Goal: Task Accomplishment & Management: Complete application form

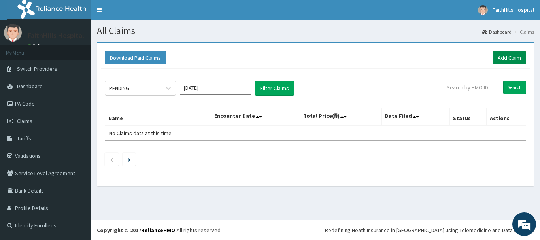
click at [514, 55] on link "Add Claim" at bounding box center [509, 57] width 34 height 13
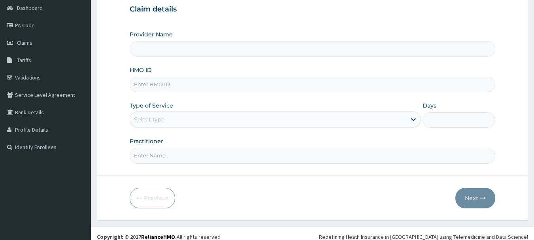
scroll to position [79, 0]
type input "FaithHills Specialist Hospital"
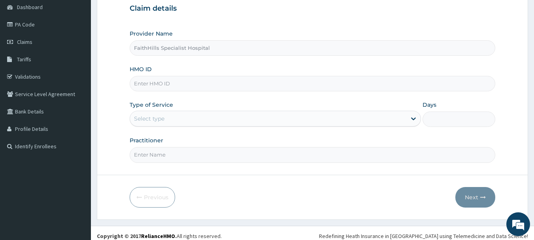
click at [185, 89] on input "HMO ID" at bounding box center [313, 83] width 366 height 15
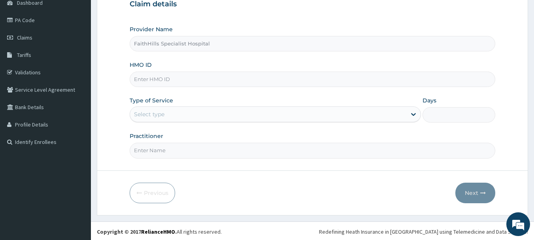
scroll to position [85, 0]
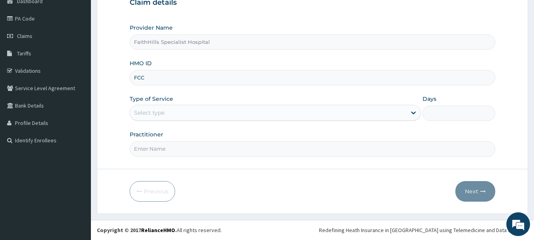
type input "FCC/15171/A"
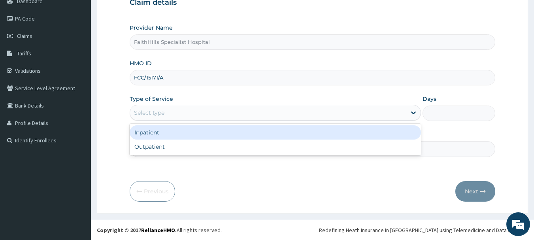
click at [181, 113] on div "Select type" at bounding box center [268, 112] width 276 height 13
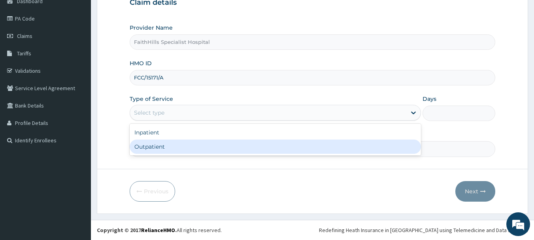
click at [183, 149] on div "Outpatient" at bounding box center [275, 146] width 291 height 14
type input "1"
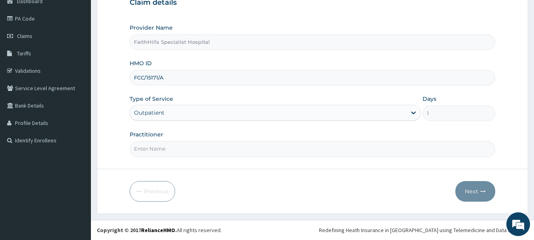
click at [171, 154] on input "Practitioner" at bounding box center [313, 148] width 366 height 15
type input "DR. JOSHUA"
click at [480, 194] on button "Next" at bounding box center [475, 191] width 40 height 21
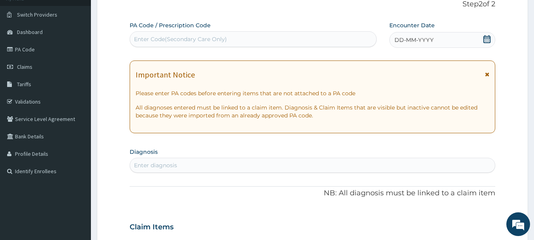
scroll to position [6, 0]
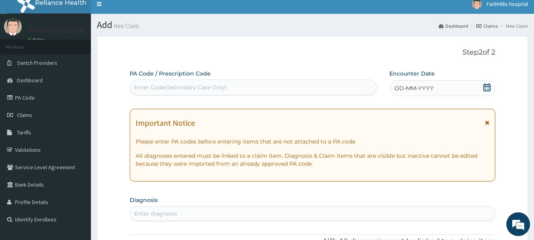
click at [236, 88] on div "Enter Code(Secondary Care Only)" at bounding box center [253, 87] width 246 height 13
click at [484, 88] on icon at bounding box center [487, 87] width 8 height 8
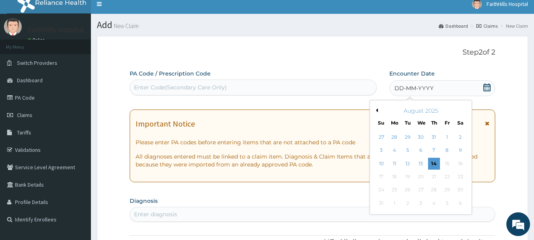
click at [375, 110] on button "Previous Month" at bounding box center [376, 110] width 4 height 4
click at [421, 189] on div "30" at bounding box center [421, 190] width 12 height 12
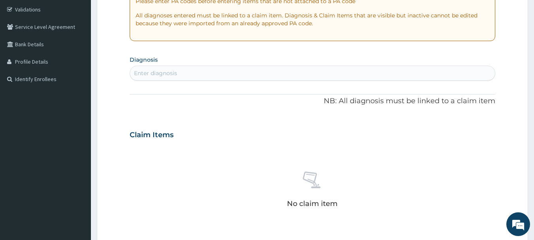
scroll to position [164, 0]
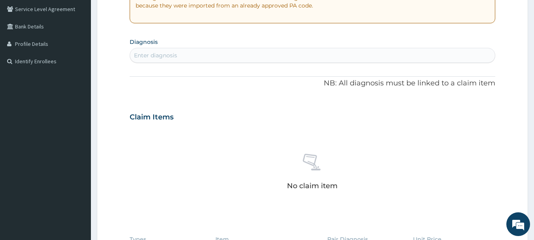
click at [163, 50] on div "Enter diagnosis" at bounding box center [312, 55] width 365 height 13
type input "MALARIA"
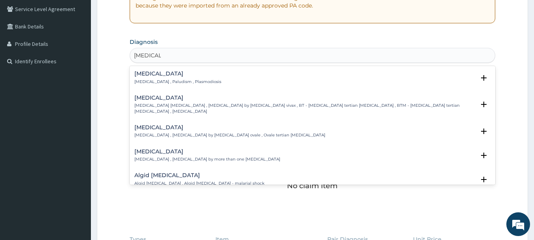
click at [156, 86] on div "Malaria Malaria , Paludism , Plasmodiosis Select Status Query Query covers susp…" at bounding box center [312, 80] width 356 height 18
click at [158, 80] on p "Malaria , Paludism , Plasmodiosis" at bounding box center [177, 82] width 87 height 6
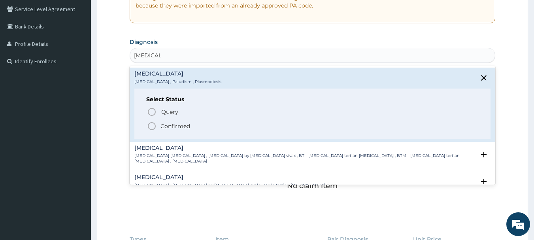
click at [173, 127] on p "Confirmed" at bounding box center [175, 126] width 30 height 8
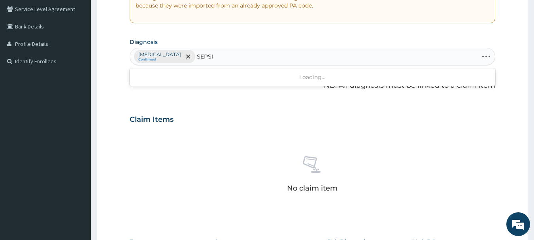
type input "SEPSIS"
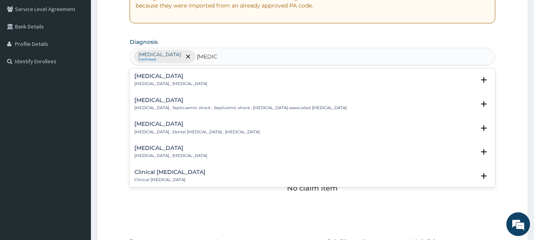
click at [169, 76] on h4 "Sepsis" at bounding box center [170, 76] width 73 height 6
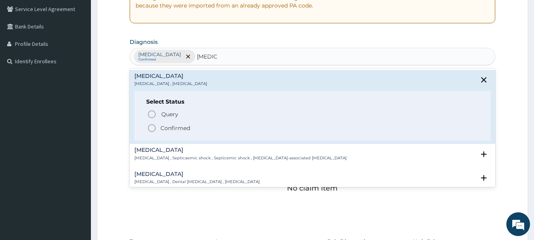
click at [177, 128] on p "Confirmed" at bounding box center [175, 128] width 30 height 8
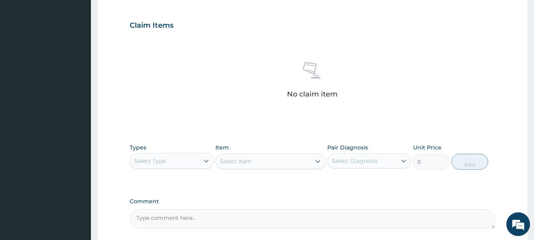
scroll to position [322, 0]
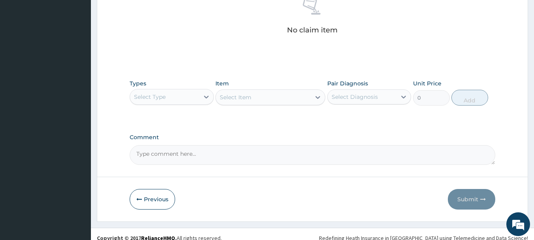
click at [160, 100] on div "Select Type" at bounding box center [150, 97] width 32 height 8
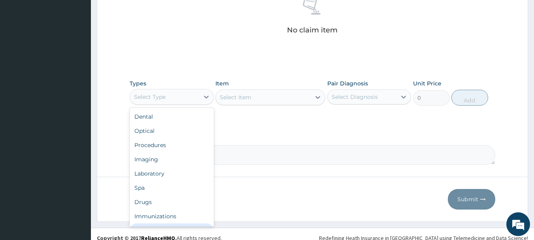
scroll to position [27, 0]
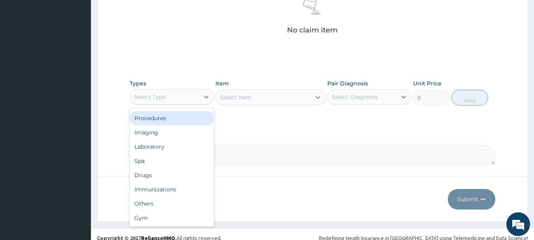
click at [168, 122] on div "Procedures" at bounding box center [172, 118] width 84 height 14
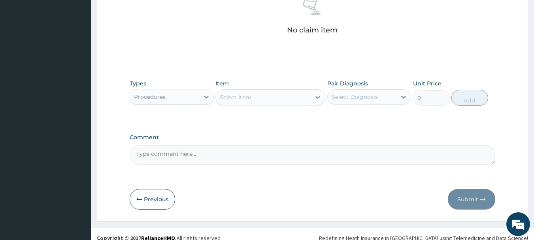
click at [274, 99] on div "Select Item" at bounding box center [263, 97] width 95 height 13
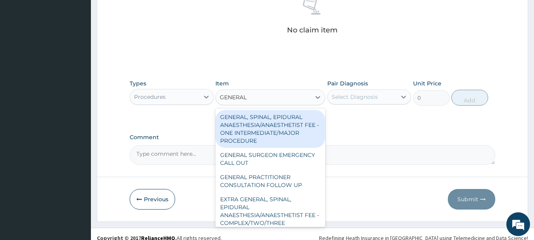
type input "GENERAL"
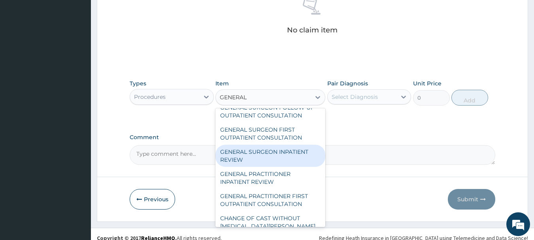
scroll to position [221, 0]
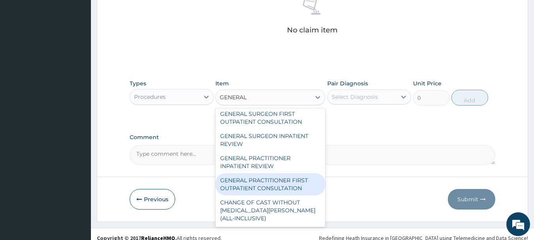
click at [290, 184] on div "GENERAL PRACTITIONER FIRST OUTPATIENT CONSULTATION" at bounding box center [270, 184] width 110 height 22
type input "3750"
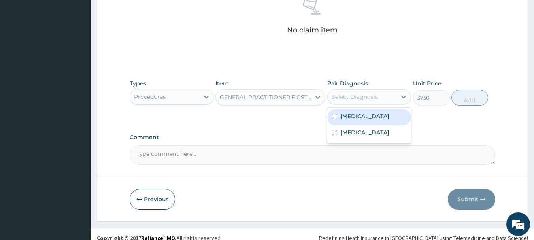
drag, startPoint x: 352, startPoint y: 99, endPoint x: 356, endPoint y: 98, distance: 4.0
click at [356, 98] on div "Select Diagnosis" at bounding box center [354, 97] width 46 height 8
click at [365, 115] on div "Malaria" at bounding box center [369, 117] width 84 height 16
checkbox input "true"
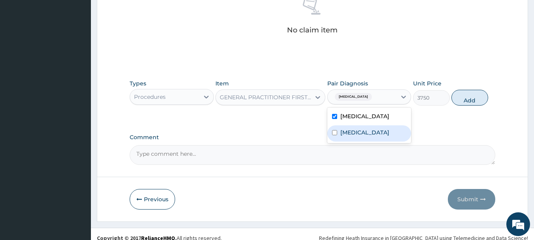
click at [365, 130] on div "Sepsis" at bounding box center [369, 133] width 84 height 16
checkbox input "true"
click at [465, 103] on button "Add" at bounding box center [469, 98] width 37 height 16
type input "0"
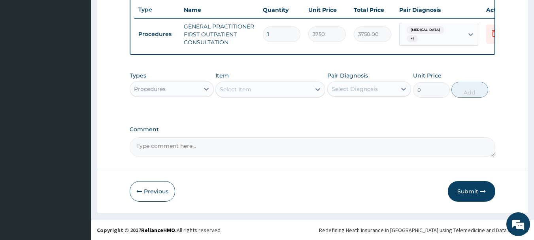
scroll to position [303, 0]
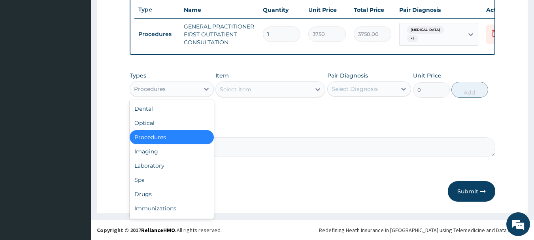
click at [190, 93] on div "Procedures" at bounding box center [164, 89] width 69 height 13
click at [173, 189] on div "Drugs" at bounding box center [172, 194] width 84 height 14
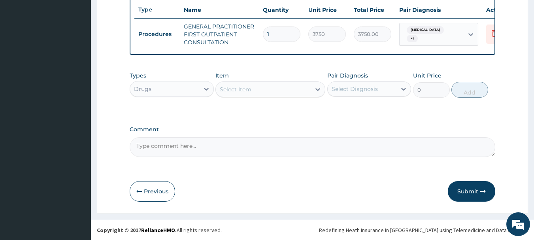
click at [297, 93] on div "Select Item" at bounding box center [263, 89] width 95 height 13
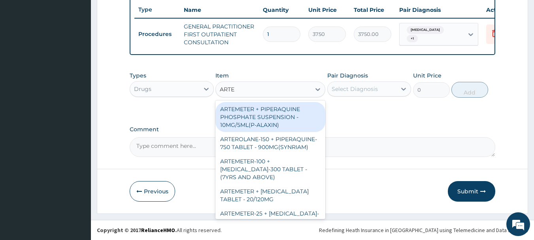
type input "ARTEM"
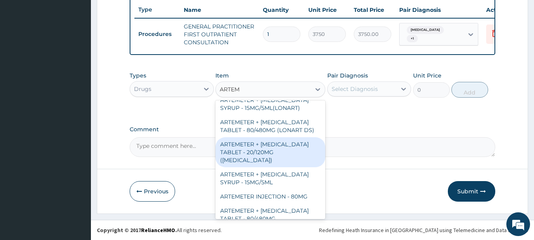
scroll to position [316, 0]
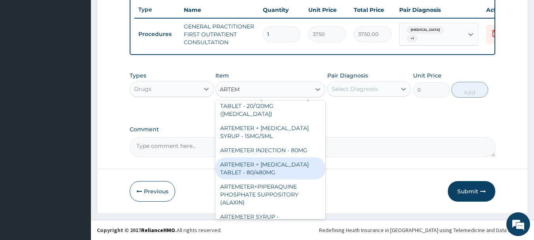
click at [273, 157] on div "ARTEMETER + LUMEFANTRINE TABLET - 80/480MG" at bounding box center [270, 168] width 110 height 22
type input "364"
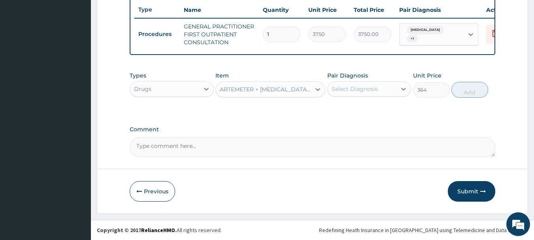
click at [367, 90] on div "Select Diagnosis" at bounding box center [354, 89] width 46 height 8
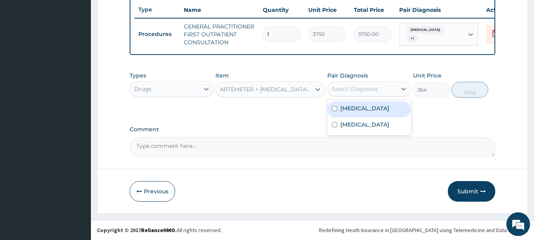
drag, startPoint x: 372, startPoint y: 109, endPoint x: 389, endPoint y: 111, distance: 17.9
click at [372, 111] on div "Malaria" at bounding box center [369, 109] width 84 height 16
checkbox input "true"
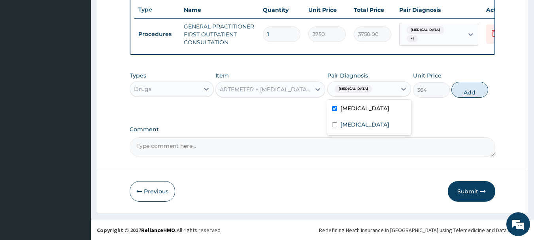
click at [468, 90] on button "Add" at bounding box center [469, 90] width 37 height 16
type input "0"
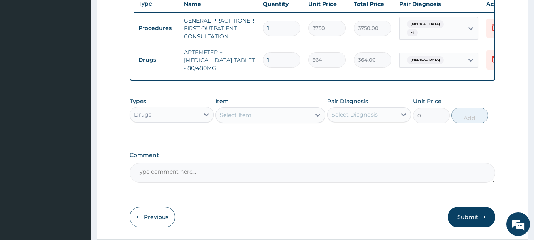
type input "0.00"
type input "6"
type input "2184.00"
type input "6"
click at [252, 123] on div "Select Item" at bounding box center [270, 115] width 110 height 16
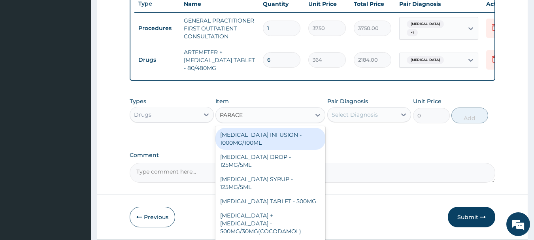
type input "PARACET"
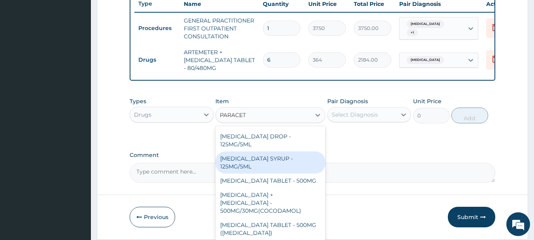
scroll to position [40, 0]
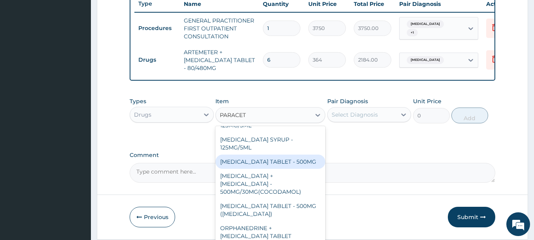
click at [270, 169] on div "PARACETAMOL TABLET - 500MG" at bounding box center [270, 161] width 110 height 14
type input "33.599999999999994"
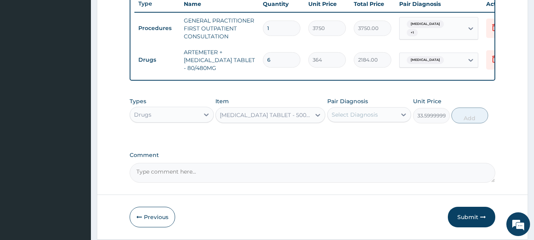
click at [365, 119] on div "Select Diagnosis" at bounding box center [354, 115] width 46 height 8
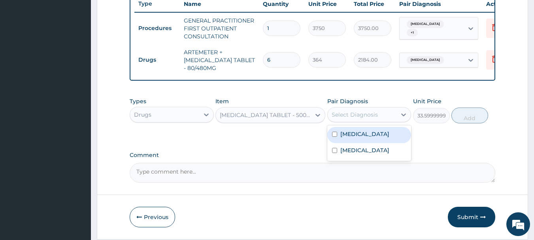
click at [363, 142] on div "Malaria" at bounding box center [369, 135] width 84 height 16
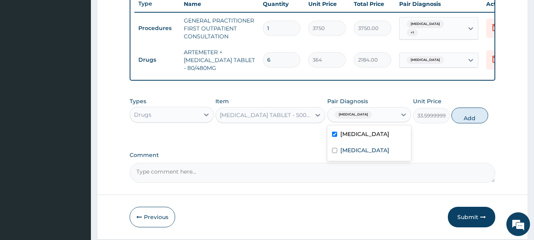
checkbox input "true"
click at [475, 117] on button "Add" at bounding box center [469, 115] width 37 height 16
type input "0"
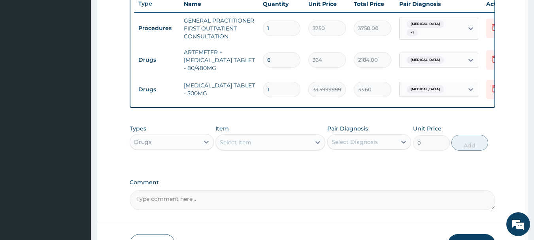
type input "19"
type input "638.40"
type input "1"
type input "33.60"
type input "18"
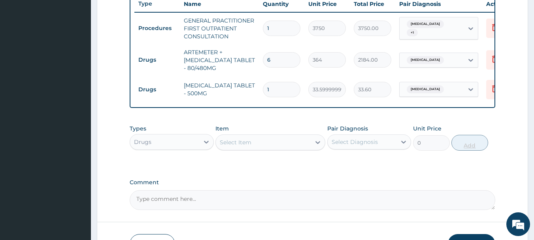
type input "604.80"
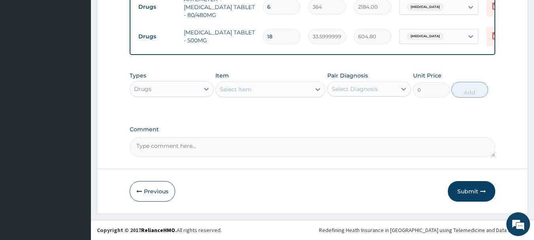
scroll to position [361, 0]
type input "18"
click at [160, 85] on div "Drugs" at bounding box center [164, 89] width 69 height 13
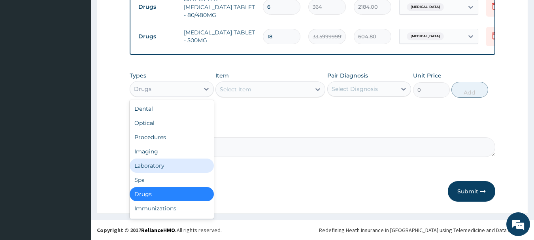
click at [166, 162] on div "Laboratory" at bounding box center [172, 165] width 84 height 14
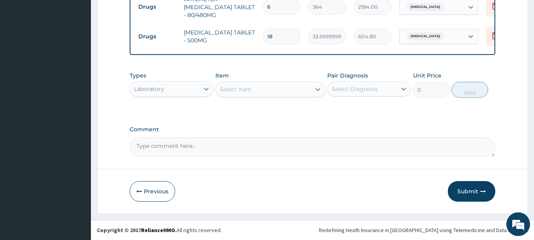
click at [286, 88] on div "Select Item" at bounding box center [263, 89] width 95 height 13
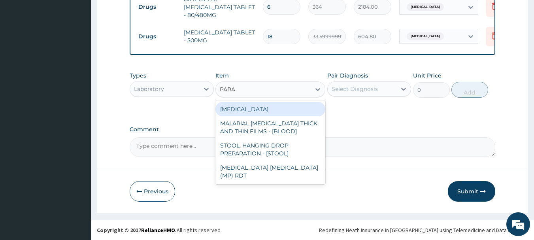
type input "PARAS"
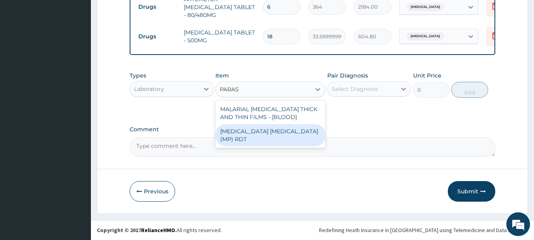
click at [289, 134] on div "MALARIA PARASITE (MP) RDT" at bounding box center [270, 135] width 110 height 22
type input "2000"
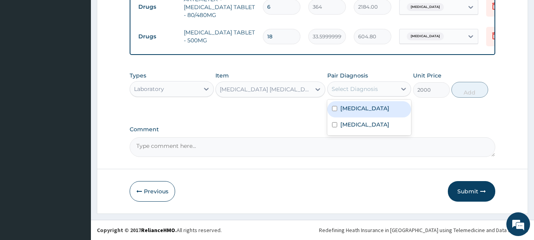
click at [378, 89] on div "Select Diagnosis" at bounding box center [361, 89] width 69 height 13
click at [381, 105] on div "Malaria" at bounding box center [369, 109] width 84 height 16
checkbox input "true"
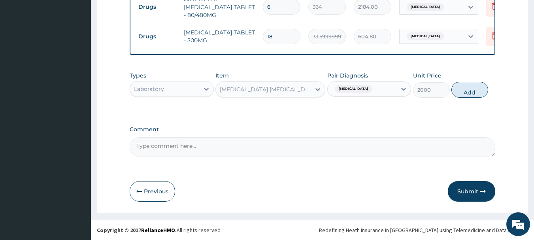
click at [482, 82] on button "Add" at bounding box center [469, 90] width 37 height 16
type input "0"
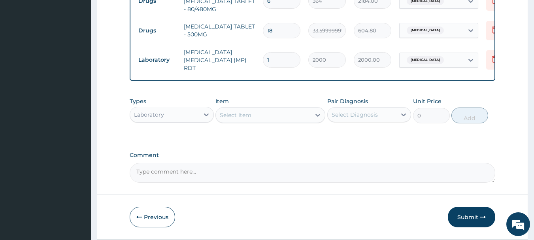
click at [240, 115] on div "Select Item" at bounding box center [236, 115] width 32 height 8
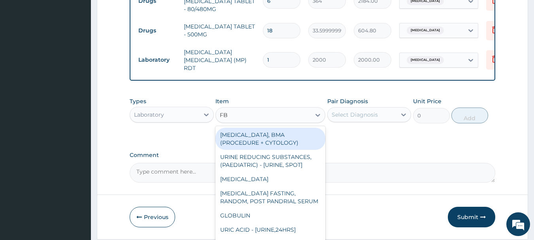
type input "FBC"
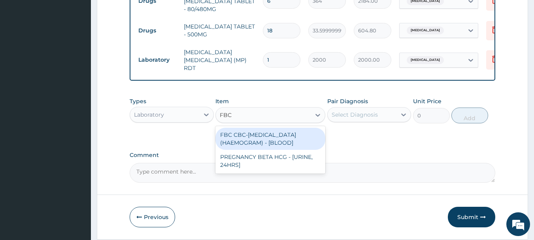
click at [259, 139] on div "FBC CBC-COMPLETE BLOOD COUNT (HAEMOGRAM) - [BLOOD]" at bounding box center [270, 139] width 110 height 22
type input "5000"
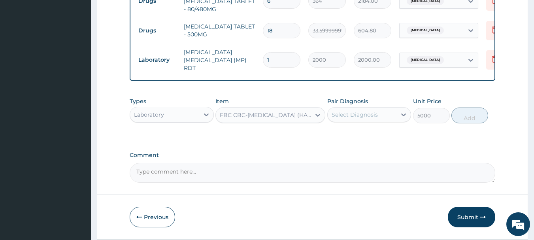
click at [360, 119] on div "Select Diagnosis" at bounding box center [354, 115] width 46 height 8
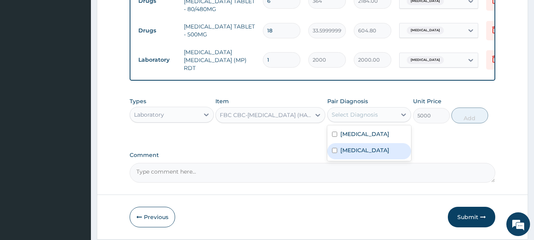
click at [363, 151] on div "Sepsis" at bounding box center [369, 151] width 84 height 16
checkbox input "true"
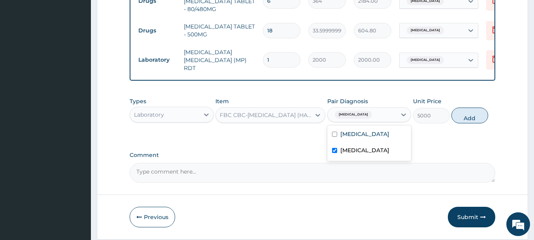
drag, startPoint x: 468, startPoint y: 118, endPoint x: 443, endPoint y: 128, distance: 27.3
click at [468, 118] on button "Add" at bounding box center [469, 115] width 37 height 16
type input "0"
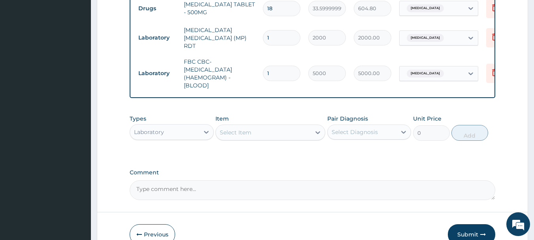
scroll to position [428, 0]
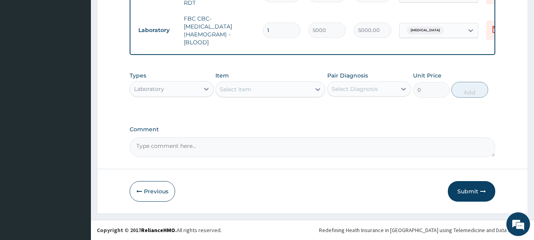
click at [473, 186] on button "Submit" at bounding box center [471, 191] width 47 height 21
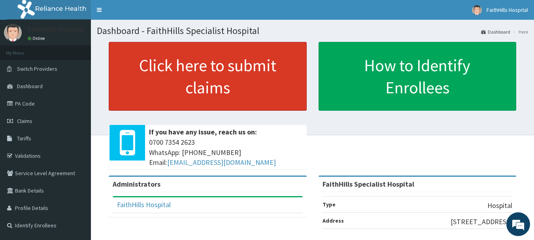
click at [240, 54] on link "Click here to submit claims" at bounding box center [208, 76] width 198 height 69
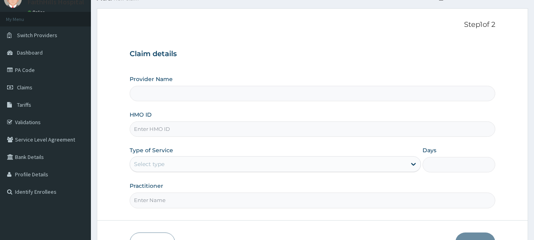
type input "FaithHills Specialist Hospital"
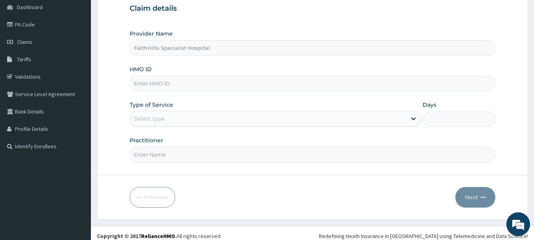
scroll to position [85, 0]
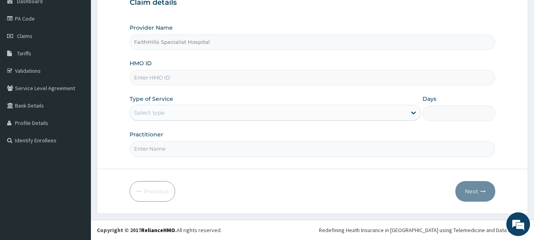
click at [170, 80] on input "HMO ID" at bounding box center [313, 77] width 366 height 15
type input "FCC/12310/A"
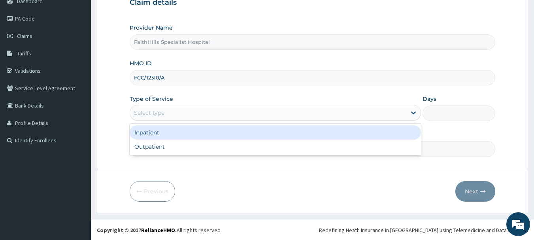
click at [178, 109] on div "Select type" at bounding box center [268, 112] width 276 height 13
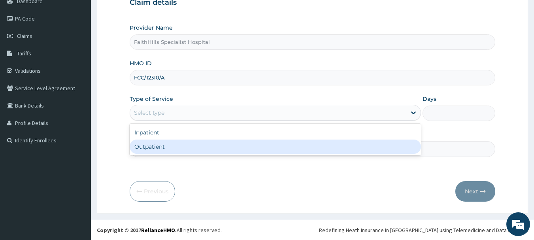
click at [184, 147] on div "Outpatient" at bounding box center [275, 146] width 291 height 14
type input "1"
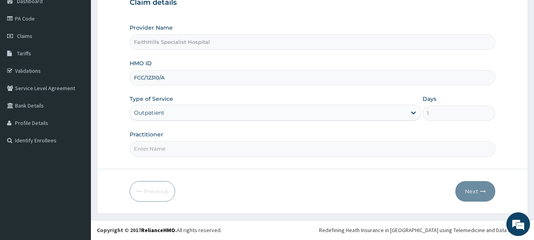
click at [184, 151] on input "Practitioner" at bounding box center [313, 148] width 366 height 15
type input "DR. JOSHUA"
click at [489, 192] on button "Next" at bounding box center [475, 191] width 40 height 21
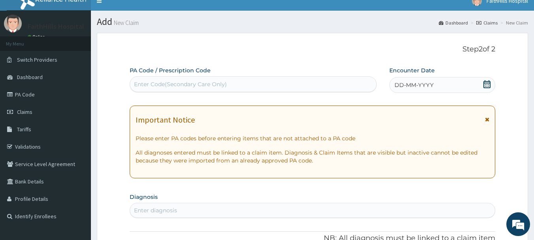
scroll to position [6, 0]
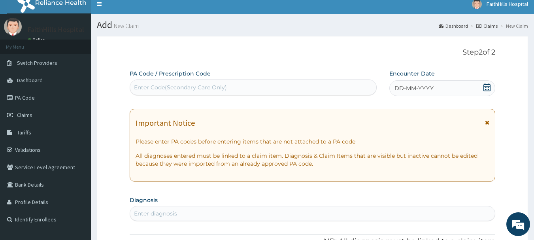
click at [222, 90] on div "Enter Code(Secondary Care Only)" at bounding box center [180, 87] width 93 height 8
type input "PA/60AEF2"
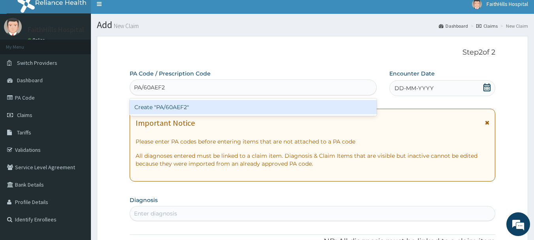
click at [216, 109] on div "Create "PA/60AEF2"" at bounding box center [253, 107] width 247 height 14
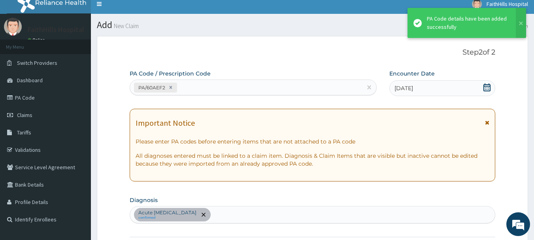
scroll to position [209, 0]
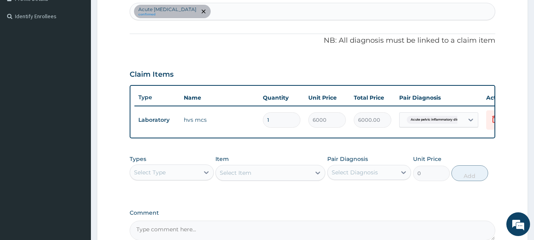
click at [271, 13] on div "Acute pelvic inflammatory disease confirmed" at bounding box center [312, 11] width 365 height 17
type input "MALARIA"
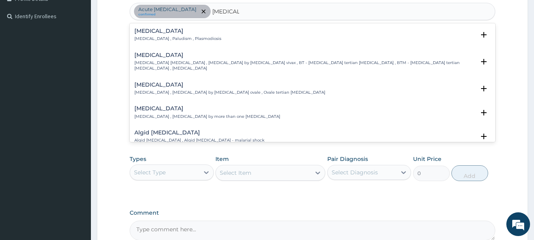
click at [170, 37] on p "Malaria , Paludism , Plasmodiosis" at bounding box center [177, 39] width 87 height 6
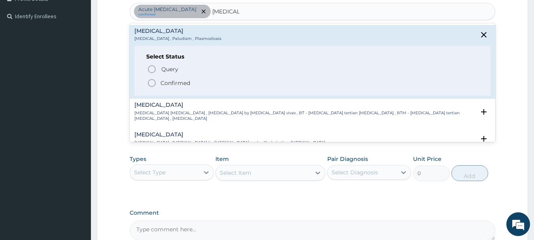
click at [179, 78] on div "Query Query covers suspected (?), Keep in view (kiv), Ruled out (r/o) Confirmed" at bounding box center [312, 76] width 333 height 24
click at [164, 84] on p "Confirmed" at bounding box center [175, 83] width 30 height 8
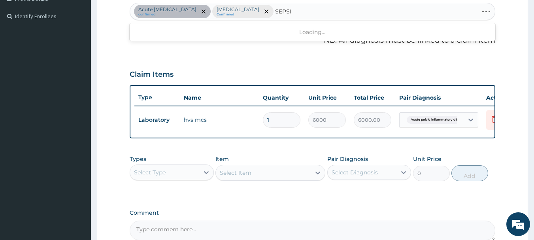
type input "SEPSIS"
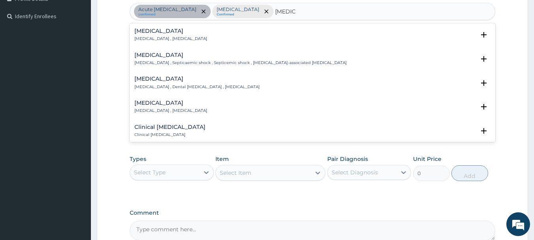
click at [168, 34] on div "Sepsis Systemic infection , Sepsis" at bounding box center [170, 35] width 73 height 14
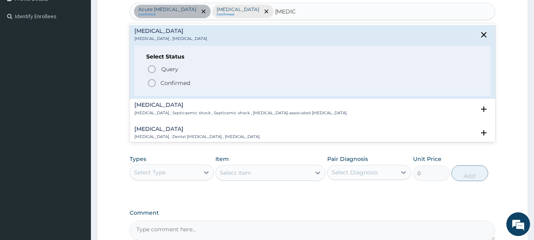
click at [176, 83] on p "Confirmed" at bounding box center [175, 83] width 30 height 8
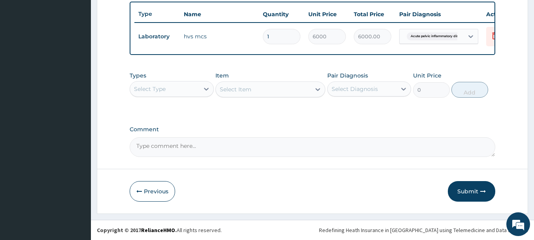
scroll to position [298, 0]
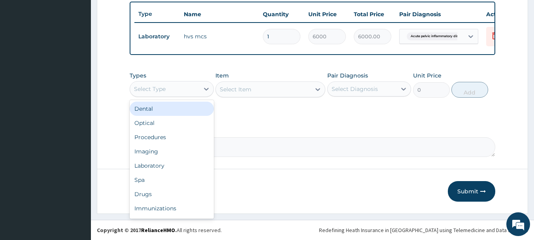
click at [199, 90] on div "Select Type" at bounding box center [164, 89] width 69 height 13
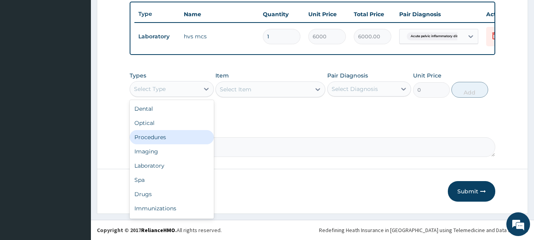
click at [172, 137] on div "Procedures" at bounding box center [172, 137] width 84 height 14
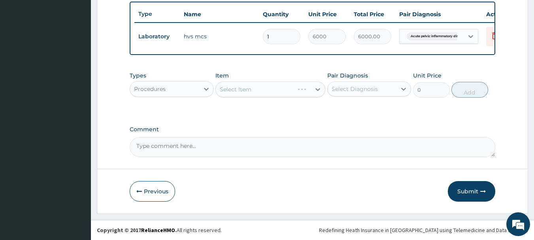
click at [162, 91] on div "Procedures" at bounding box center [150, 89] width 32 height 8
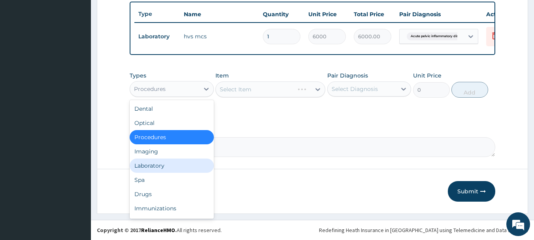
click at [154, 167] on div "Laboratory" at bounding box center [172, 165] width 84 height 14
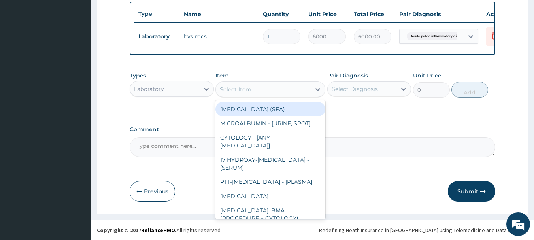
click at [254, 85] on div "Select Item" at bounding box center [263, 89] width 95 height 13
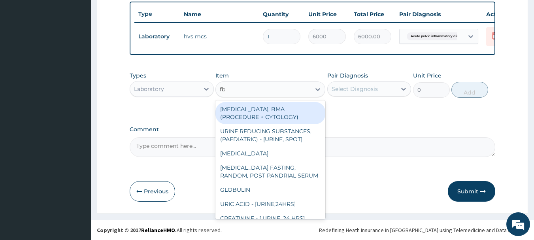
type input "fbc"
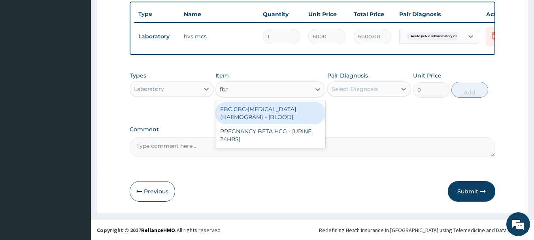
click at [282, 114] on div "FBC CBC-COMPLETE BLOOD COUNT (HAEMOGRAM) - [BLOOD]" at bounding box center [270, 113] width 110 height 22
type input "5000"
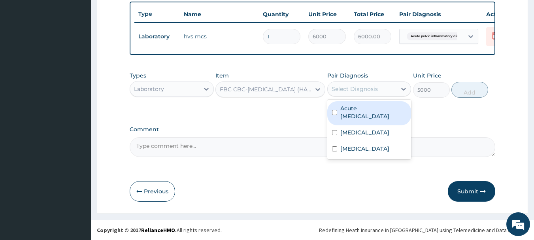
click at [360, 88] on div "Select Diagnosis" at bounding box center [354, 89] width 46 height 8
click at [367, 109] on label "Acute pelvic inflammatory disease" at bounding box center [373, 112] width 66 height 16
checkbox input "true"
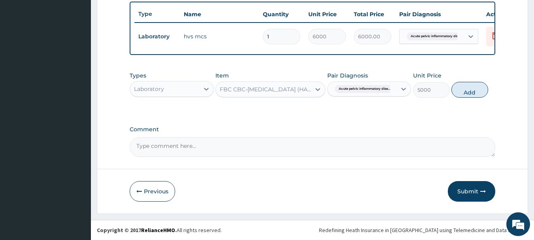
click at [369, 88] on span "Acute pelvic inflammatory dise..." at bounding box center [365, 89] width 60 height 8
click at [396, 83] on div "Acute pelvic inflammatory dise..." at bounding box center [361, 88] width 69 height 13
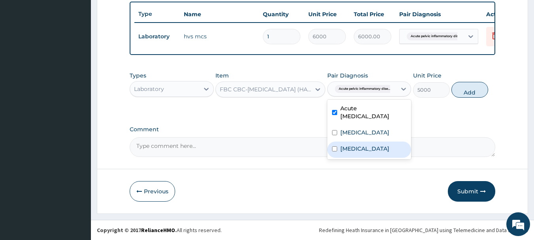
drag, startPoint x: 378, startPoint y: 150, endPoint x: 428, endPoint y: 114, distance: 62.0
click at [381, 149] on div "Sepsis" at bounding box center [369, 149] width 84 height 16
checkbox input "true"
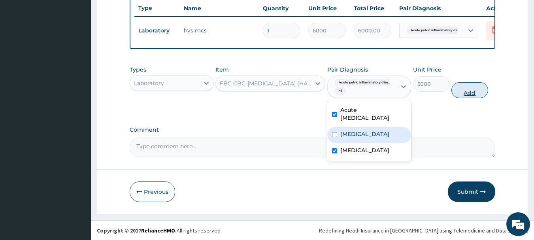
click at [467, 94] on button "Add" at bounding box center [469, 90] width 37 height 16
type input "0"
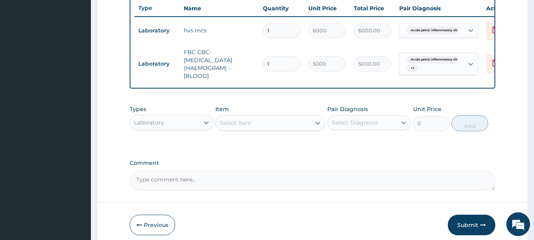
scroll to position [338, 0]
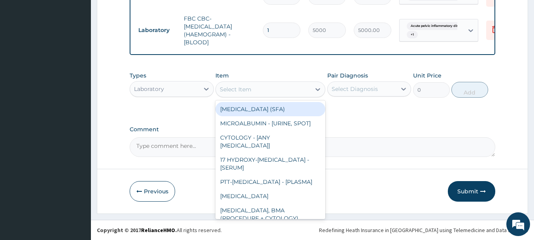
click at [272, 86] on div "Select Item" at bounding box center [263, 89] width 95 height 13
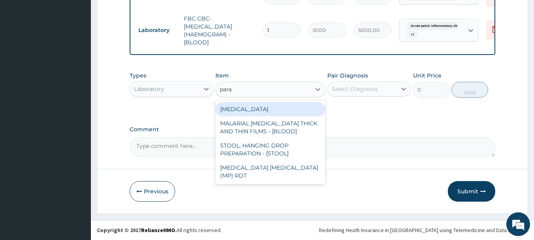
type input "paras"
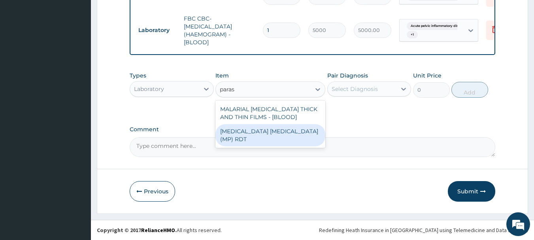
click at [278, 130] on div "MALARIA PARASITE (MP) RDT" at bounding box center [270, 135] width 110 height 22
type input "2000"
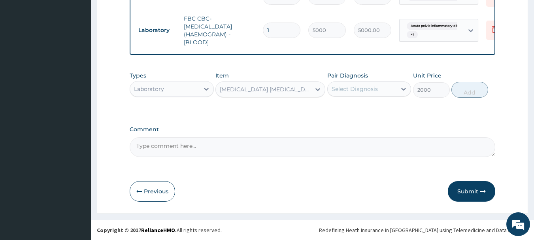
click at [361, 87] on div "Select Diagnosis" at bounding box center [354, 89] width 46 height 8
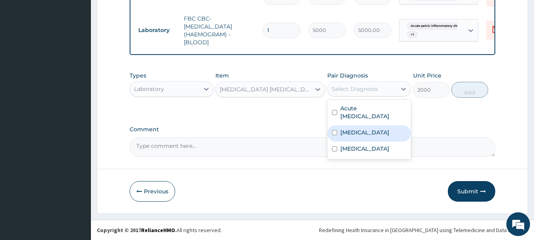
click at [371, 133] on div "Malaria" at bounding box center [369, 133] width 84 height 16
checkbox input "true"
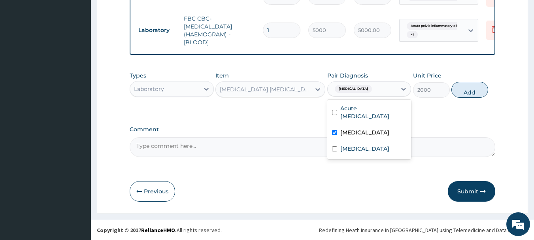
click at [478, 91] on button "Add" at bounding box center [469, 90] width 37 height 16
type input "0"
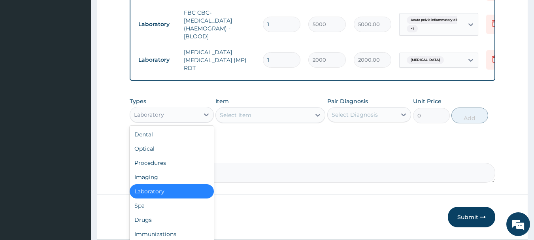
click at [154, 115] on div "Laboratory" at bounding box center [149, 115] width 30 height 8
click at [148, 218] on div "Drugs" at bounding box center [172, 220] width 84 height 14
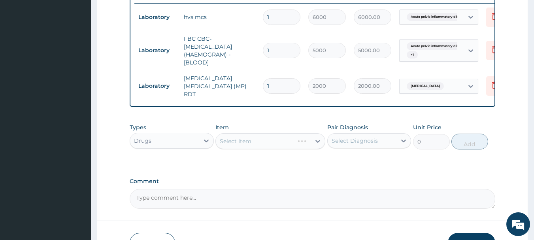
scroll to position [326, 0]
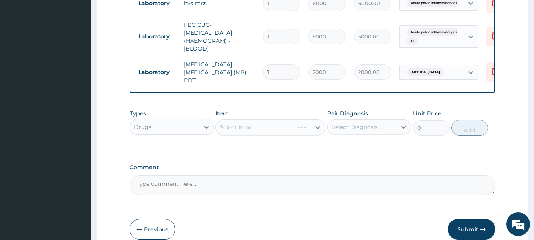
click at [251, 134] on div "Select Item" at bounding box center [270, 127] width 110 height 16
click at [267, 125] on div "Select Item" at bounding box center [263, 127] width 95 height 13
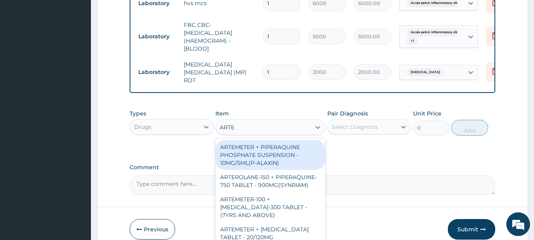
type input "ARTEM"
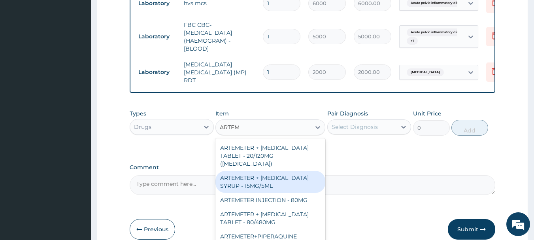
scroll to position [316, 0]
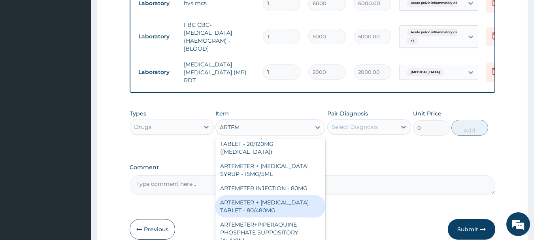
click at [273, 200] on div "ARTEMETER + LUMEFANTRINE TABLET - 80/480MG" at bounding box center [270, 206] width 110 height 22
type input "364"
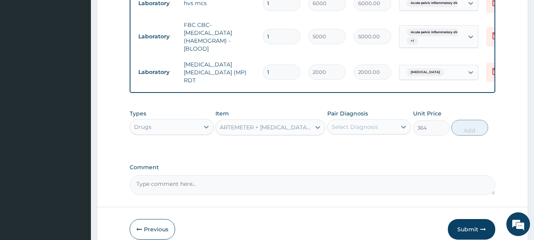
click at [349, 131] on div "Select Diagnosis" at bounding box center [354, 127] width 46 height 8
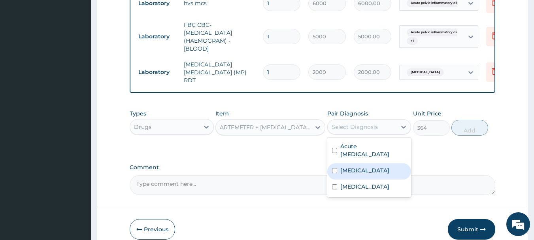
drag, startPoint x: 366, startPoint y: 172, endPoint x: 463, endPoint y: 147, distance: 99.9
click at [373, 169] on div "Malaria" at bounding box center [369, 171] width 84 height 16
checkbox input "true"
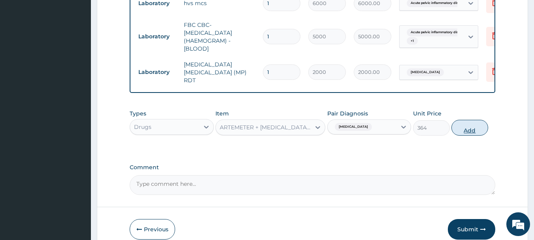
click at [480, 130] on button "Add" at bounding box center [469, 128] width 37 height 16
type input "0"
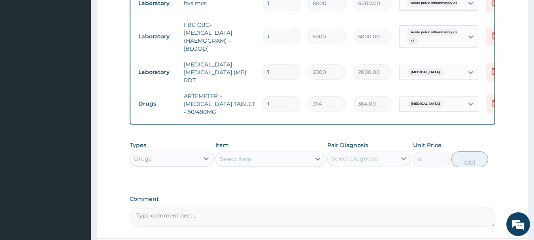
type input "0.00"
type input "6"
type input "2184.00"
type input "6"
click at [259, 165] on div "Select Item" at bounding box center [263, 158] width 95 height 13
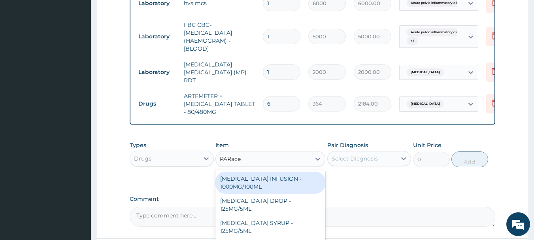
type input "PARacet"
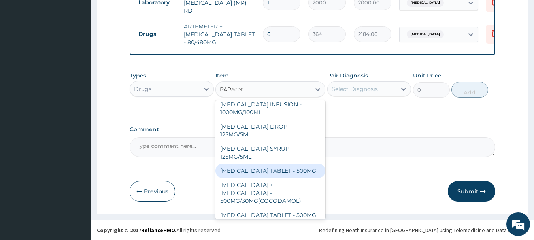
scroll to position [0, 0]
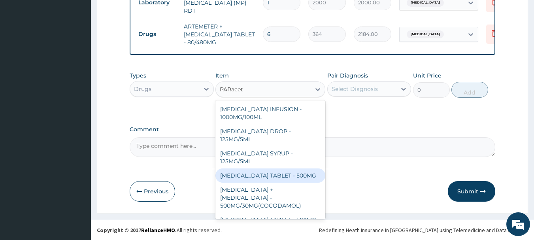
click at [266, 180] on div "PARACETAMOL TABLET - 500MG" at bounding box center [270, 175] width 110 height 14
type input "33.599999999999994"
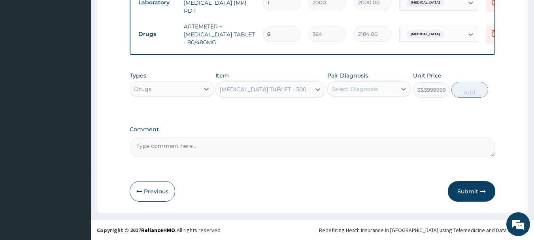
click at [335, 89] on div "Select Diagnosis" at bounding box center [354, 89] width 46 height 8
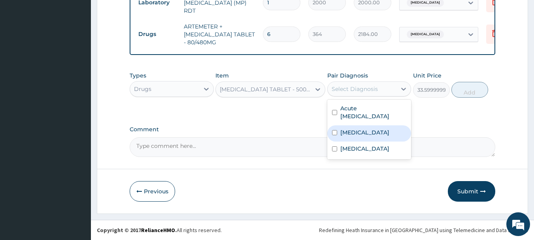
drag, startPoint x: 354, startPoint y: 134, endPoint x: 357, endPoint y: 136, distance: 4.2
click at [354, 134] on label "Malaria" at bounding box center [364, 132] width 49 height 8
checkbox input "true"
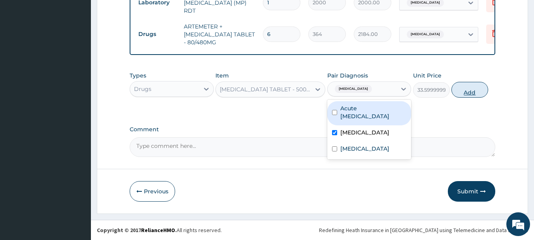
click at [467, 87] on button "Add" at bounding box center [469, 90] width 37 height 16
type input "0"
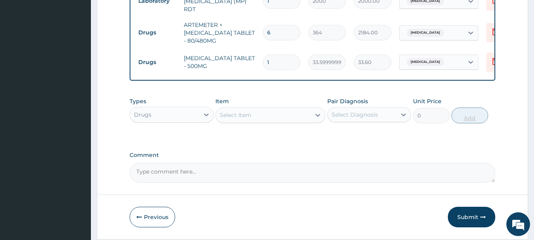
type input "18"
type input "604.80"
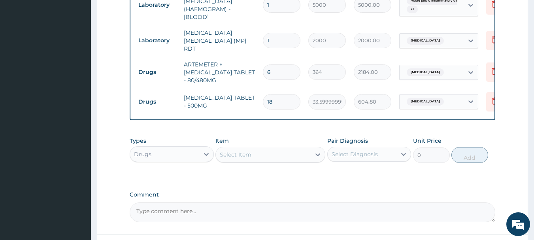
scroll to position [424, 0]
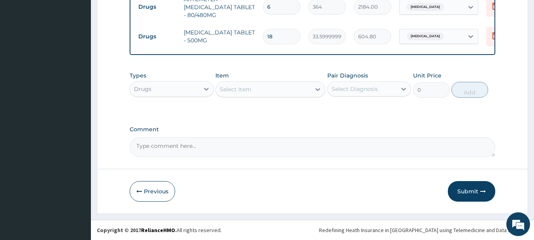
type input "18"
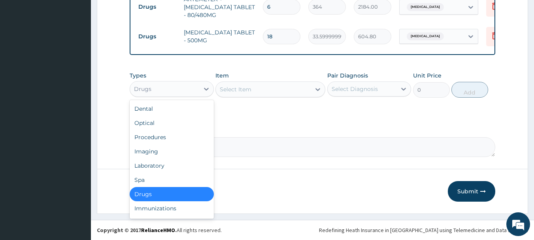
click at [186, 90] on div "Drugs" at bounding box center [164, 89] width 69 height 13
click at [161, 134] on div "Procedures" at bounding box center [172, 137] width 84 height 14
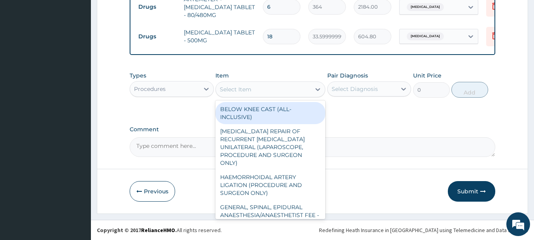
click at [275, 93] on div "Select Item" at bounding box center [263, 89] width 95 height 13
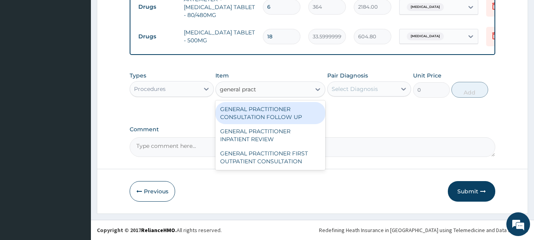
type input "general practi"
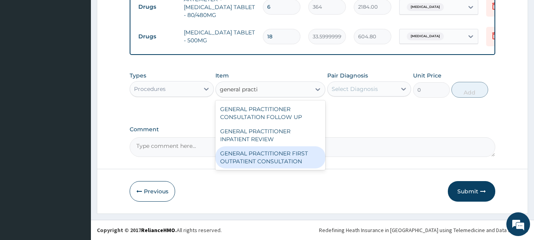
click at [269, 160] on div "GENERAL PRACTITIONER FIRST OUTPATIENT CONSULTATION" at bounding box center [270, 157] width 110 height 22
type input "3750"
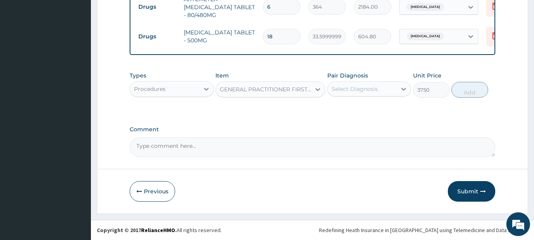
click at [347, 98] on div "Types Procedures Item option GENERAL PRACTITIONER FIRST OUTPATIENT CONSULTATION…" at bounding box center [313, 85] width 366 height 34
click at [353, 89] on div "Select Diagnosis" at bounding box center [354, 89] width 46 height 8
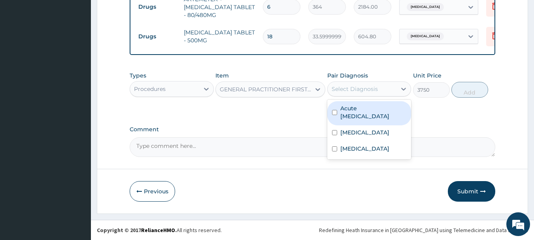
click at [363, 108] on label "Acute pelvic inflammatory disease" at bounding box center [373, 112] width 66 height 16
checkbox input "true"
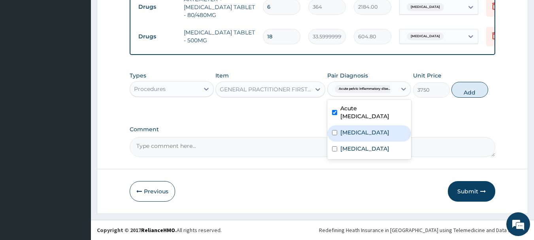
click at [359, 132] on label "Malaria" at bounding box center [364, 132] width 49 height 8
checkbox input "true"
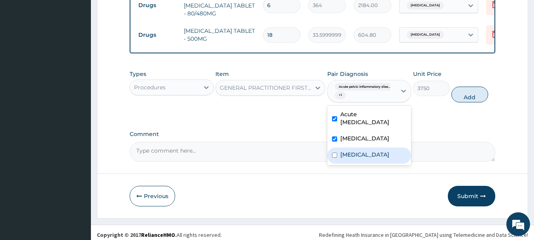
click at [364, 157] on div "Sepsis" at bounding box center [369, 155] width 84 height 16
checkbox input "true"
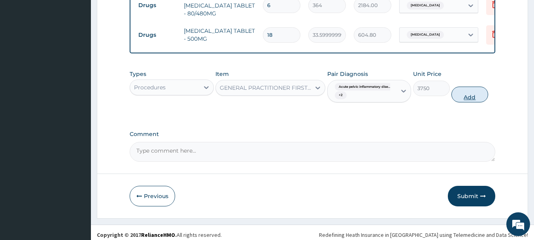
click at [477, 96] on button "Add" at bounding box center [469, 95] width 37 height 16
type input "0"
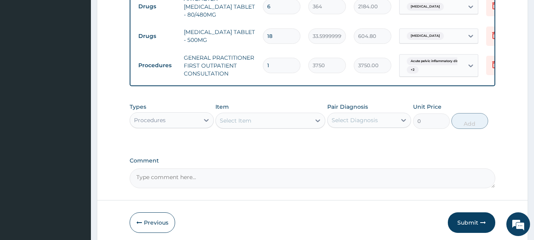
scroll to position [455, 0]
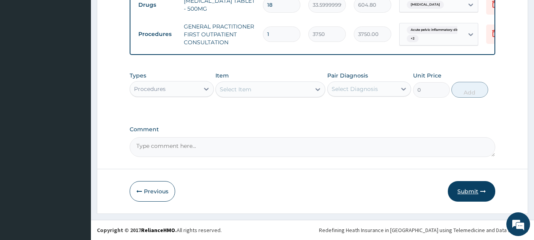
click at [469, 194] on button "Submit" at bounding box center [471, 191] width 47 height 21
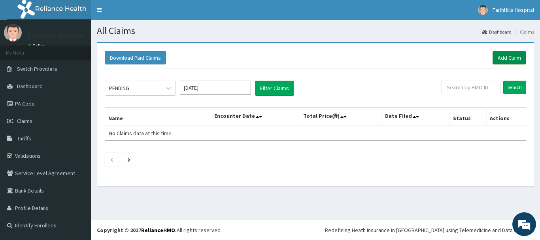
click at [502, 61] on link "Add Claim" at bounding box center [509, 57] width 34 height 13
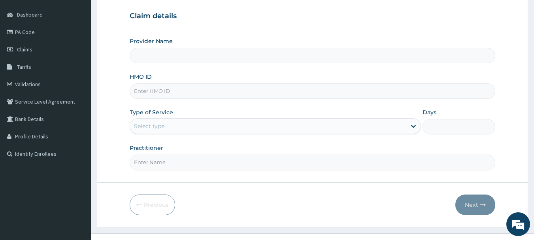
scroll to position [79, 0]
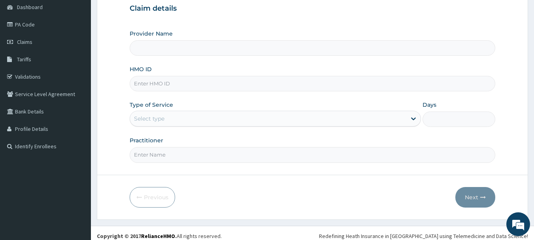
type input "FaithHills Specialist Hospital"
click at [155, 84] on input "HMO ID" at bounding box center [313, 83] width 366 height 15
type input "FMC/11509/A"
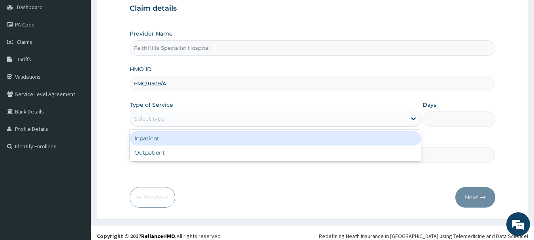
click at [148, 120] on div "Select type" at bounding box center [149, 119] width 30 height 8
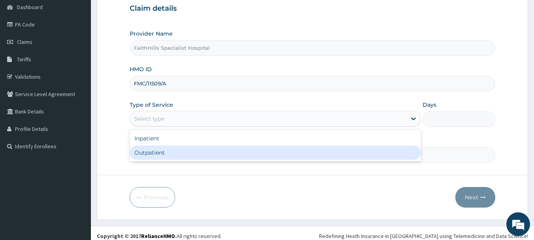
click at [156, 150] on div "Outpatient" at bounding box center [275, 152] width 291 height 14
type input "1"
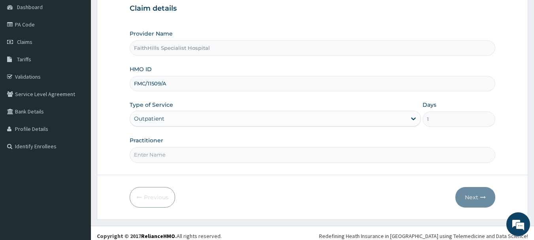
click at [160, 154] on input "Practitioner" at bounding box center [313, 154] width 366 height 15
type input "DR. JOSHUA"
click at [468, 189] on button "Next" at bounding box center [475, 197] width 40 height 21
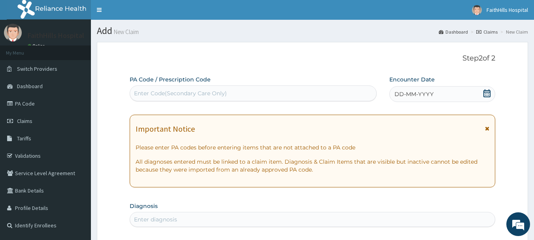
click at [190, 92] on div "Enter Code(Secondary Care Only)" at bounding box center [180, 93] width 93 height 8
type input "PA/0A1959"
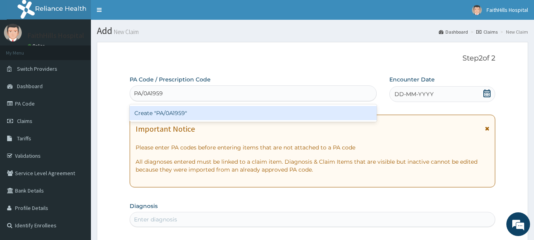
click at [187, 110] on div "Create "PA/0A1959"" at bounding box center [253, 113] width 247 height 14
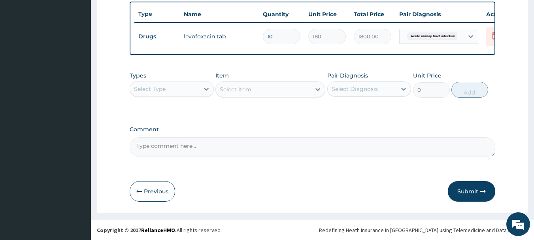
scroll to position [298, 0]
click at [460, 191] on button "Submit" at bounding box center [471, 191] width 47 height 21
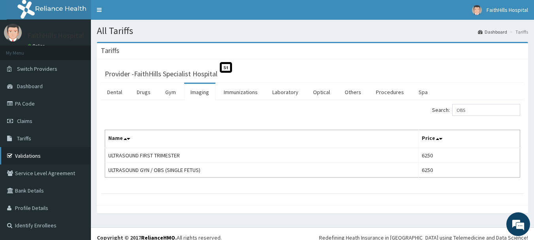
click at [32, 155] on link "Validations" at bounding box center [45, 155] width 91 height 17
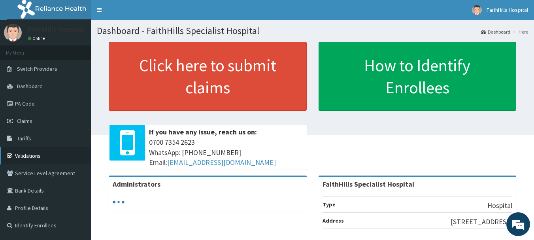
click at [29, 155] on link "Validations" at bounding box center [45, 155] width 91 height 17
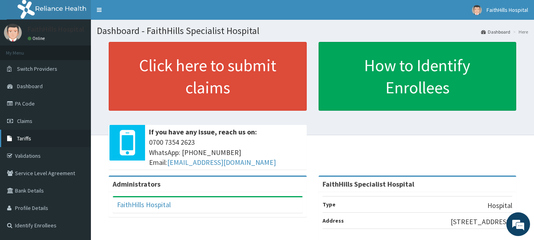
click at [26, 136] on span "Tariffs" at bounding box center [24, 138] width 14 height 7
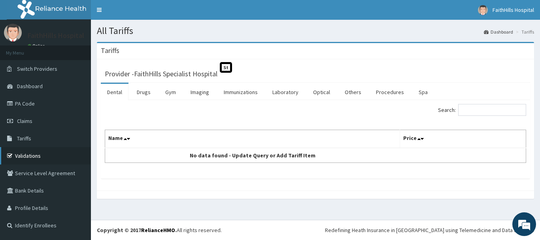
click at [57, 159] on link "Validations" at bounding box center [45, 155] width 91 height 17
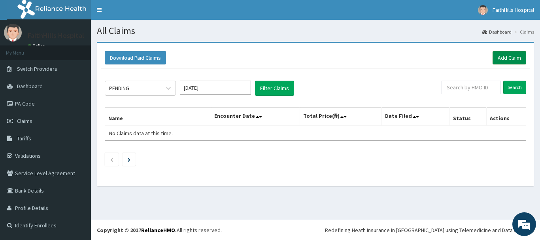
click at [510, 58] on link "Add Claim" at bounding box center [509, 57] width 34 height 13
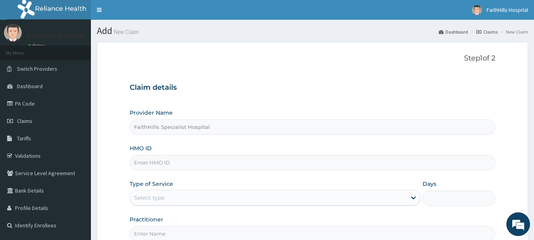
type input "FaithHills Specialist Hospital"
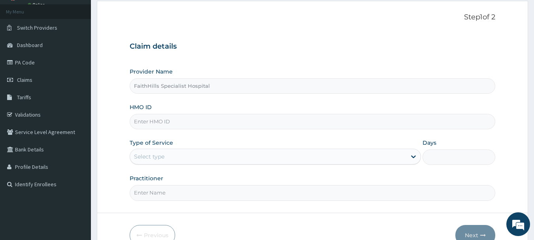
scroll to position [79, 0]
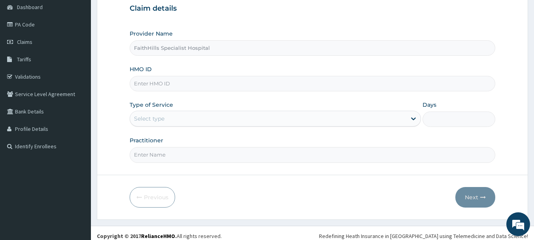
click at [154, 89] on input "HMO ID" at bounding box center [313, 83] width 366 height 15
type input "NKK/10237/B"
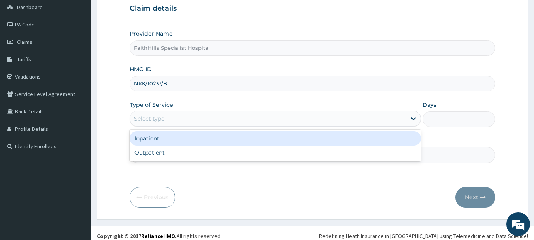
click at [176, 122] on div "Select type" at bounding box center [268, 118] width 276 height 13
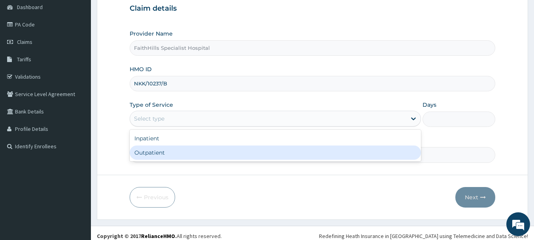
click at [175, 154] on div "Outpatient" at bounding box center [275, 152] width 291 height 14
type input "1"
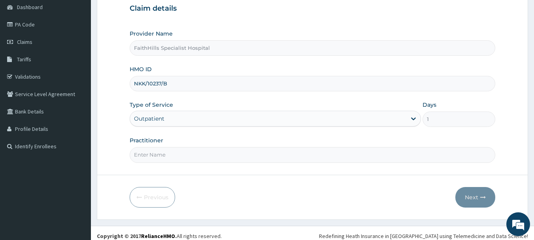
click at [198, 155] on input "Practitioner" at bounding box center [313, 154] width 366 height 15
type input "DR. JOSHUA"
click at [473, 196] on button "Next" at bounding box center [475, 197] width 40 height 21
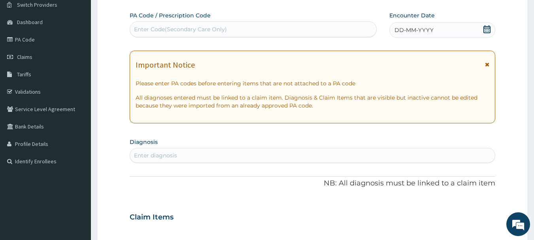
scroll to position [40, 0]
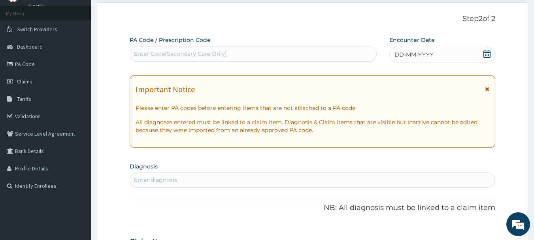
click at [223, 58] on div "Enter Code(Secondary Care Only)" at bounding box center [253, 53] width 246 height 13
type input "PA/8DD88A"
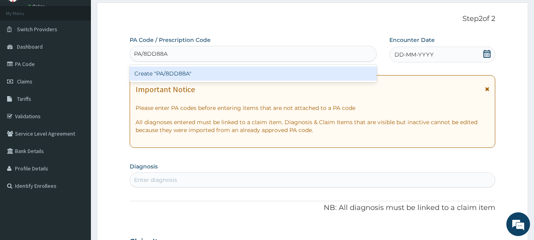
click at [210, 75] on div "Create "PA/8DD88A"" at bounding box center [253, 73] width 247 height 14
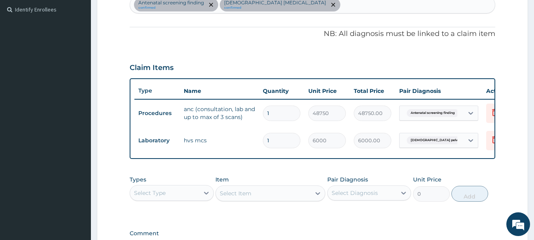
scroll to position [236, 0]
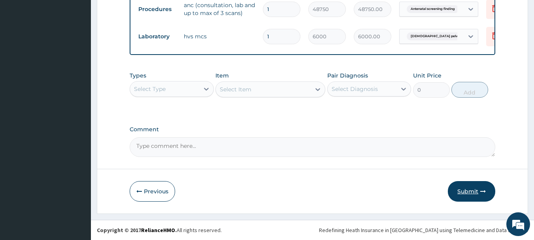
click at [483, 194] on button "Submit" at bounding box center [471, 191] width 47 height 21
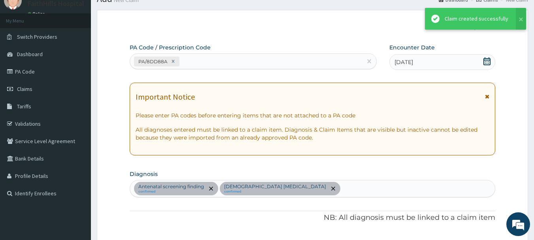
scroll to position [326, 0]
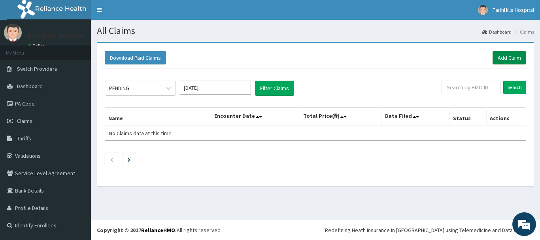
click at [510, 56] on link "Add Claim" at bounding box center [509, 57] width 34 height 13
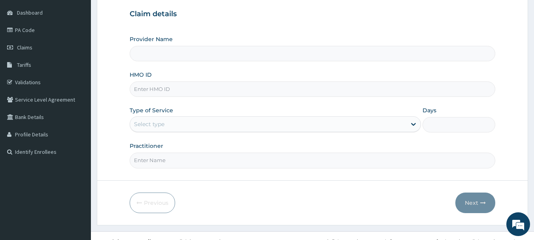
type input "FaithHills Specialist Hospital"
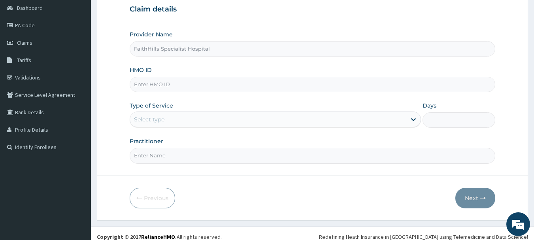
scroll to position [85, 0]
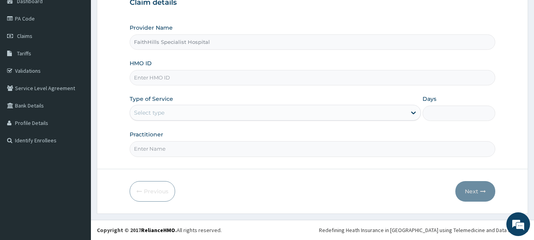
click at [162, 83] on input "HMO ID" at bounding box center [313, 77] width 366 height 15
type input "RSJ/10070/A"
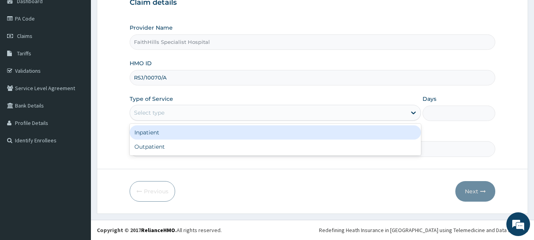
click at [182, 115] on div "Select type" at bounding box center [268, 112] width 276 height 13
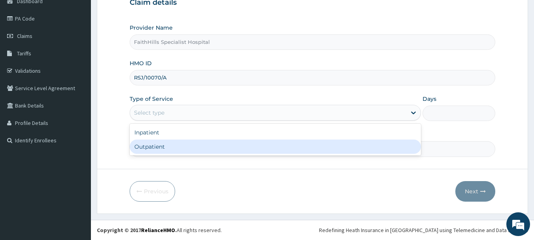
click at [171, 146] on div "Outpatient" at bounding box center [275, 146] width 291 height 14
type input "1"
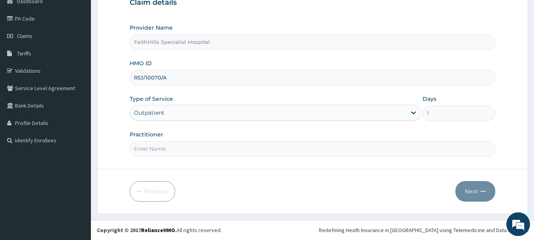
click at [250, 146] on input "Practitioner" at bounding box center [313, 148] width 366 height 15
type input "[PERSON_NAME]"
click at [482, 187] on button "Next" at bounding box center [475, 191] width 40 height 21
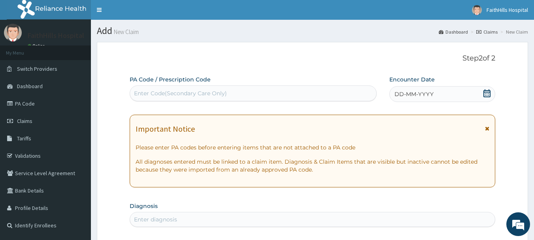
click at [220, 92] on div "Enter Code(Secondary Care Only)" at bounding box center [180, 93] width 93 height 8
type input "PA/FFCCA5"
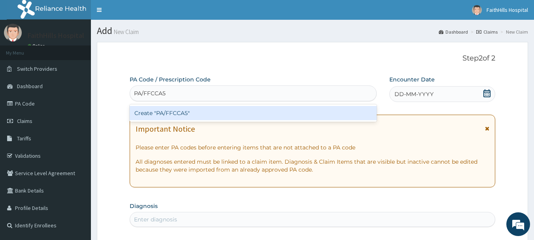
click at [180, 105] on div "Create "PA/FFCCA5"" at bounding box center [253, 112] width 247 height 17
click at [179, 112] on div "Create "PA/FFCCA5"" at bounding box center [253, 113] width 247 height 14
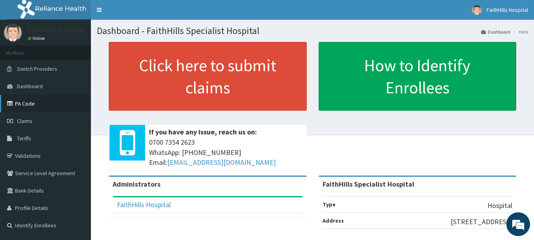
click at [48, 101] on link "PA Code" at bounding box center [45, 103] width 91 height 17
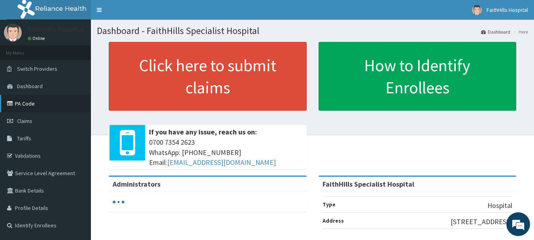
click at [33, 103] on link "PA Code" at bounding box center [45, 103] width 91 height 17
click at [39, 108] on link "PA Code" at bounding box center [45, 103] width 91 height 17
